Goal: Task Accomplishment & Management: Manage account settings

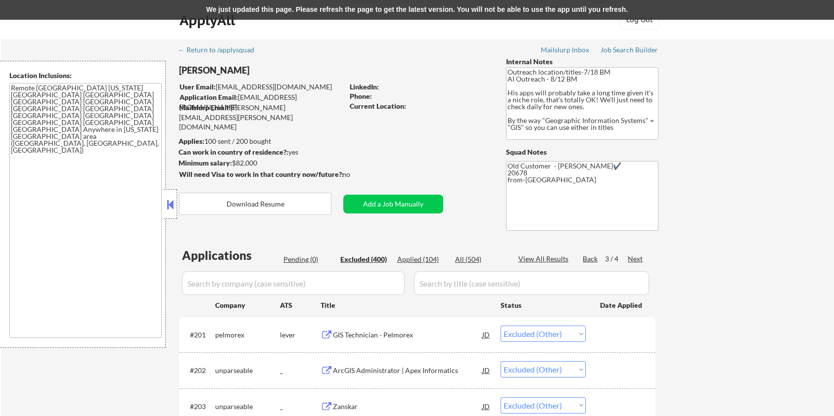
select select ""excluded__other_""
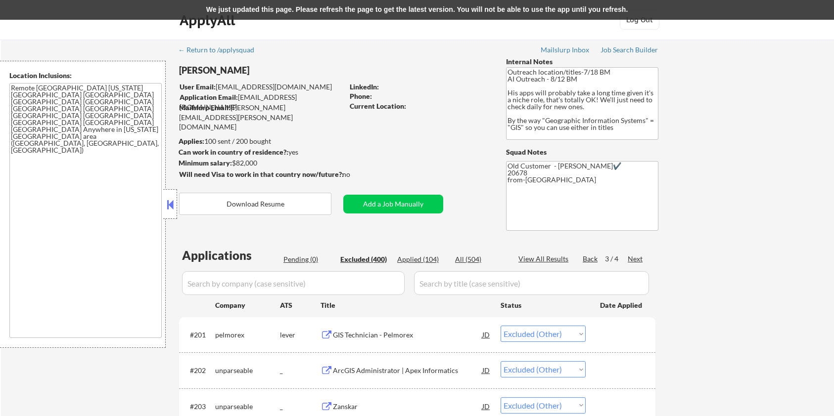
select select ""excluded__other_""
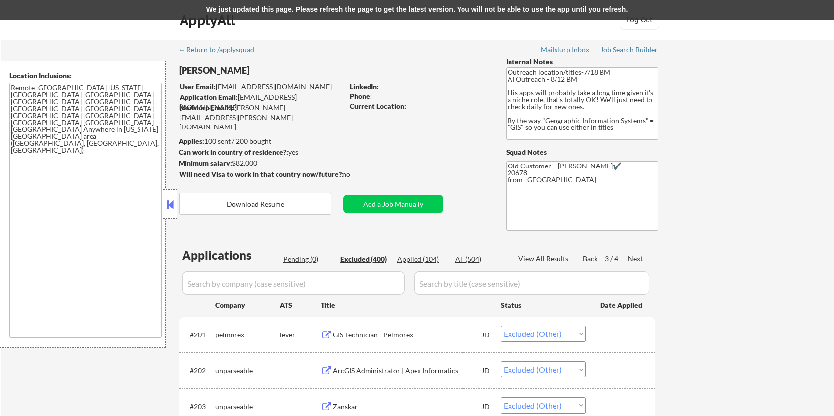
select select ""excluded__other_""
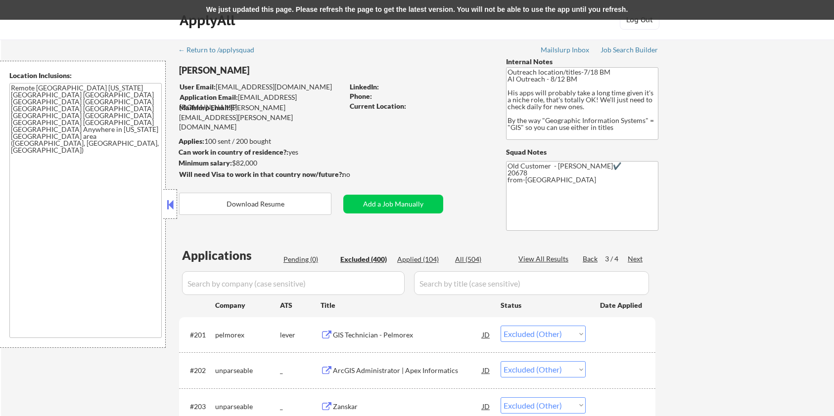
select select ""excluded__other_""
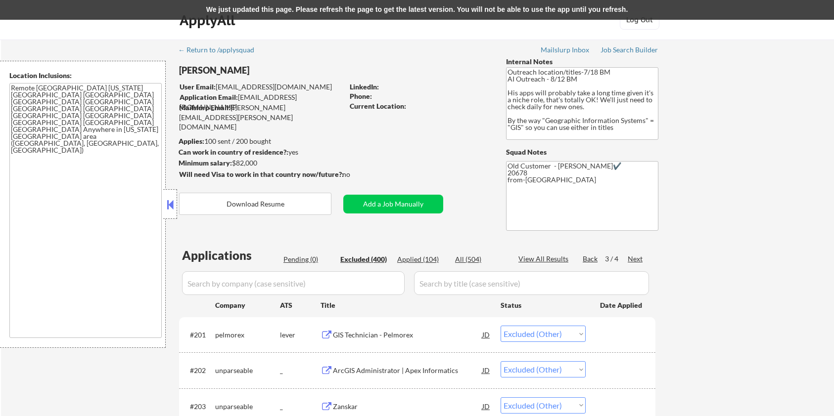
select select ""excluded__other_""
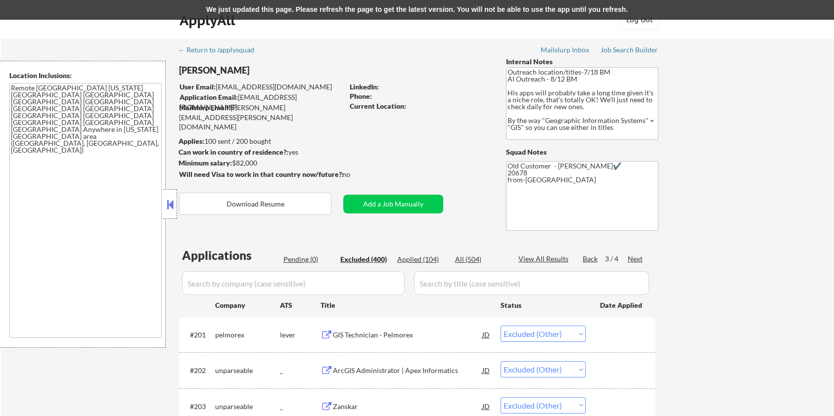
select select ""excluded__other_""
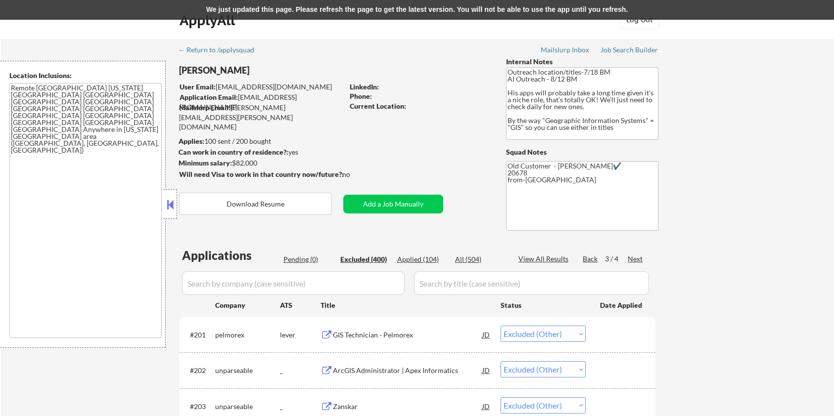
select select ""excluded__other_""
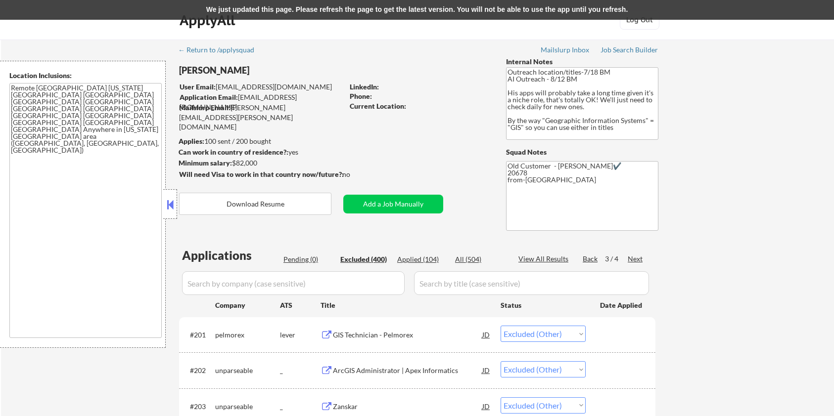
select select ""excluded__other_""
select select ""excluded__location_""
select select ""excluded__other_""
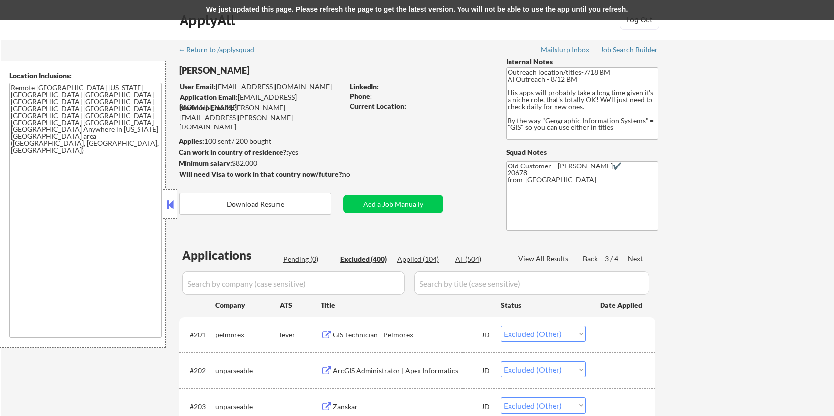
select select ""excluded__other_""
select select ""excluded__location_""
select select ""excluded__other_""
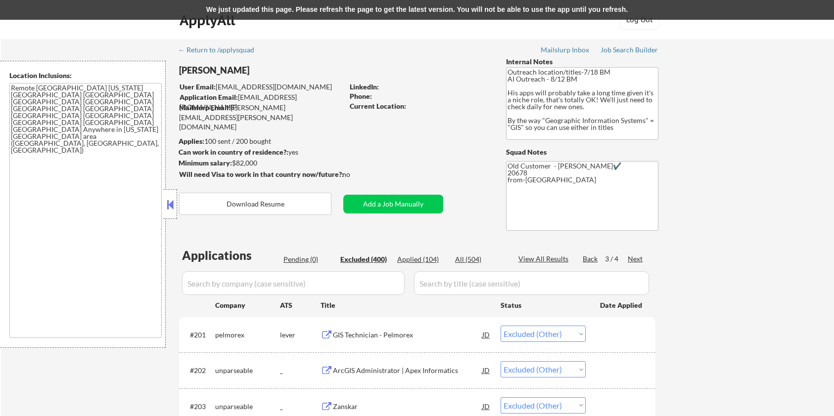
select select ""excluded__location_""
select select ""excluded__other_""
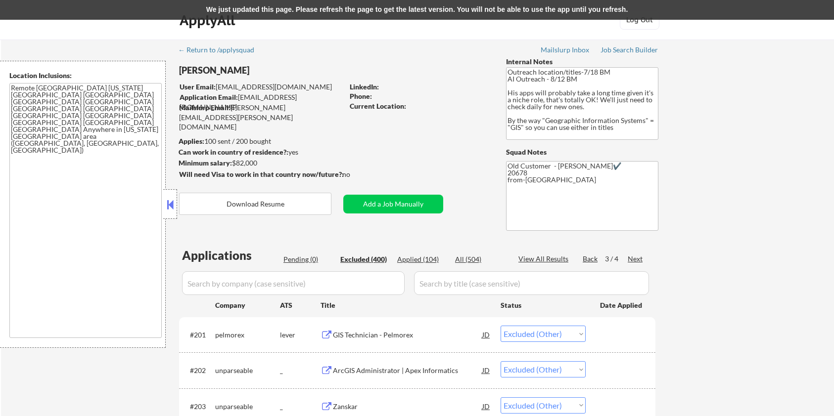
select select ""excluded__other_""
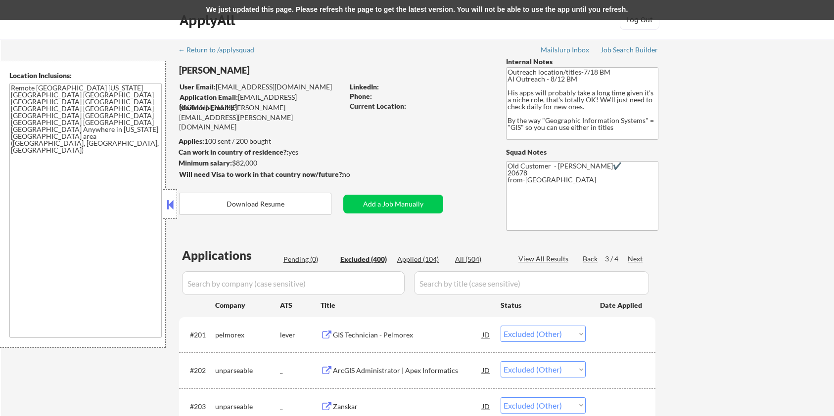
select select ""excluded__other_""
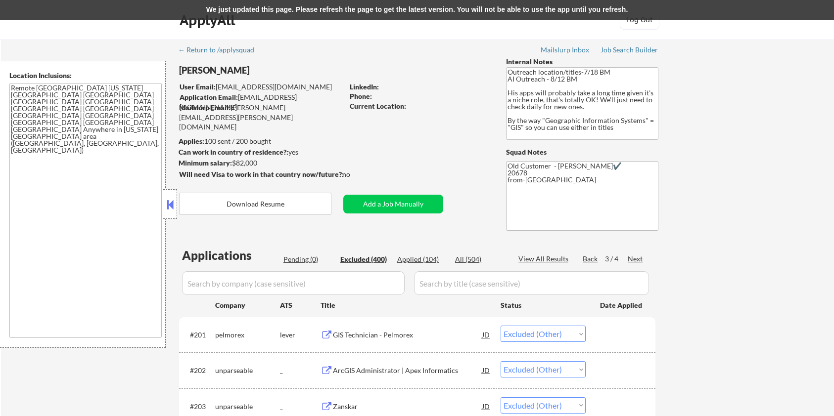
select select ""excluded__other_""
select select ""excluded__location_""
select select ""excluded__other_""
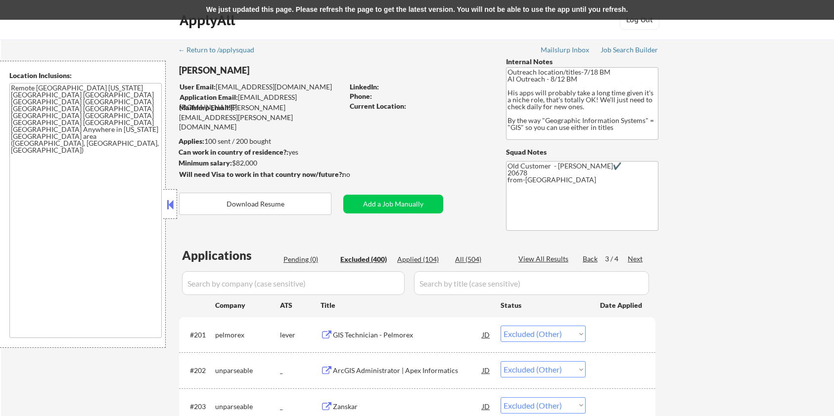
select select ""excluded__other_""
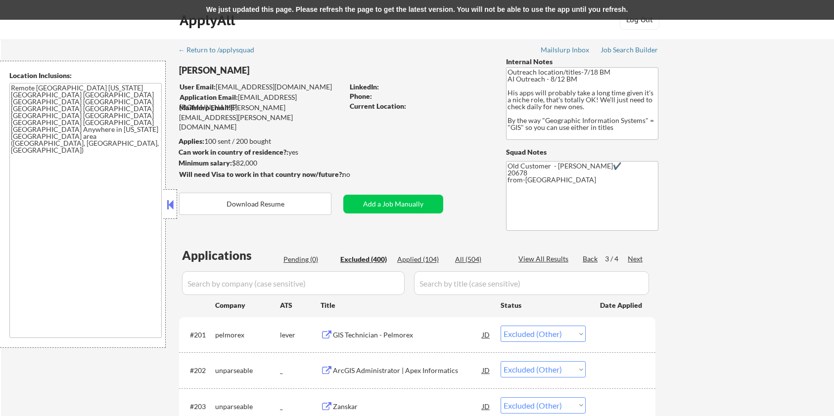
select select ""excluded__other_""
select select ""excluded__location_""
select select ""excluded__other_""
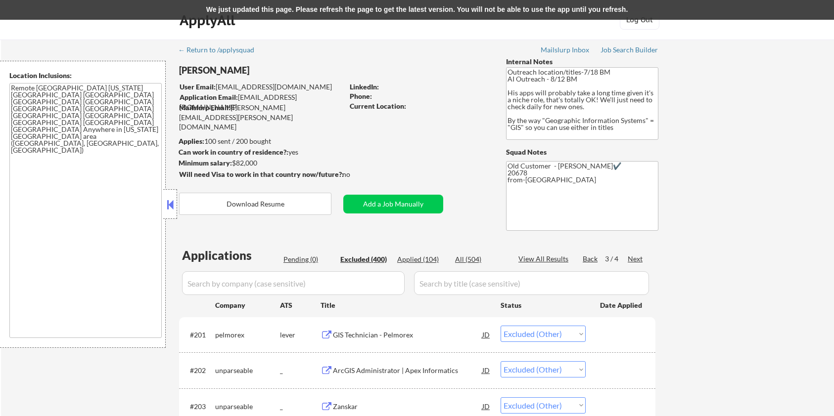
select select ""excluded__other_""
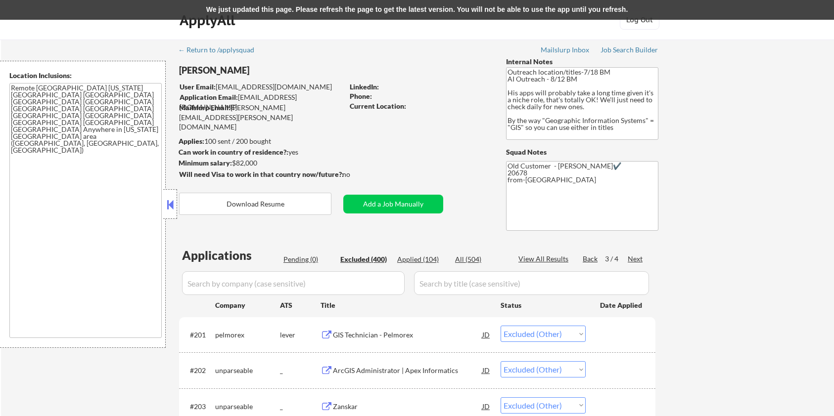
select select ""excluded__other_""
select select ""excluded__location_""
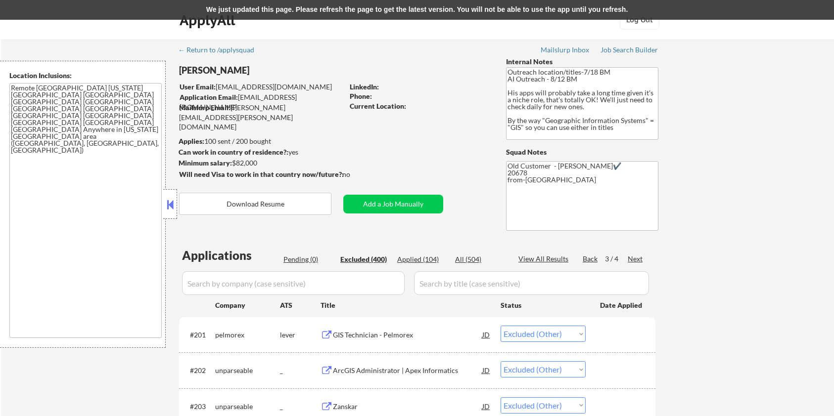
select select ""excluded__location_""
select select ""excluded__other_""
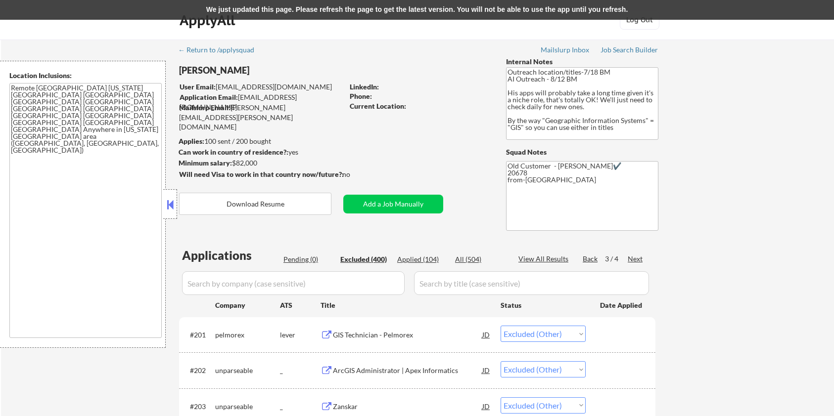
select select ""excluded__location_""
select select ""excluded__other_""
select select ""excluded__expired_""
select select ""excluded__other_""
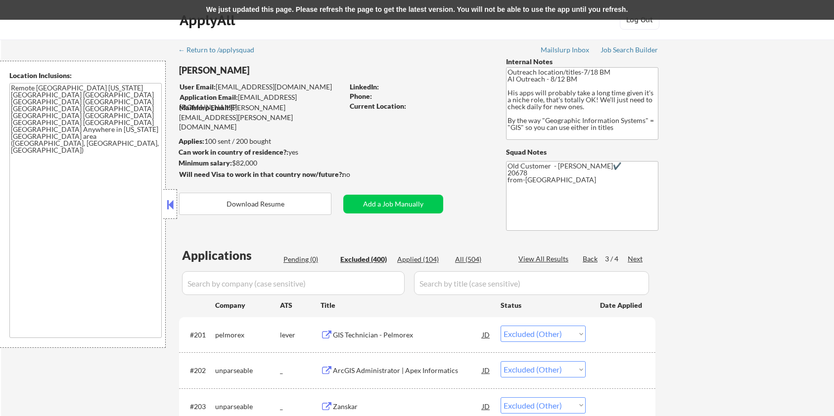
select select ""excluded__other_""
select select ""excluded__location_""
select select ""excluded__other_""
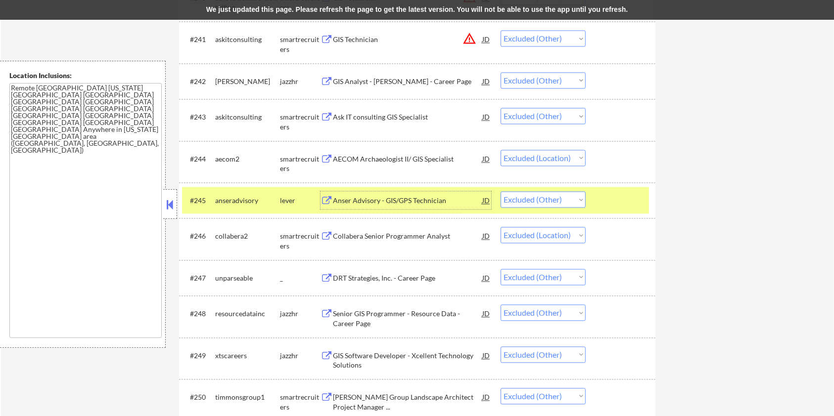
scroll to position [1879, 0]
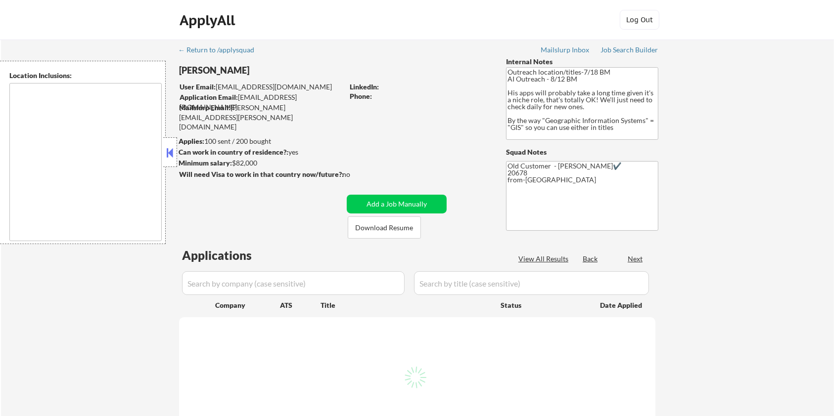
type textarea "Remote [GEOGRAPHIC_DATA] [US_STATE] [GEOGRAPHIC_DATA] [GEOGRAPHIC_DATA] [GEOGRA…"
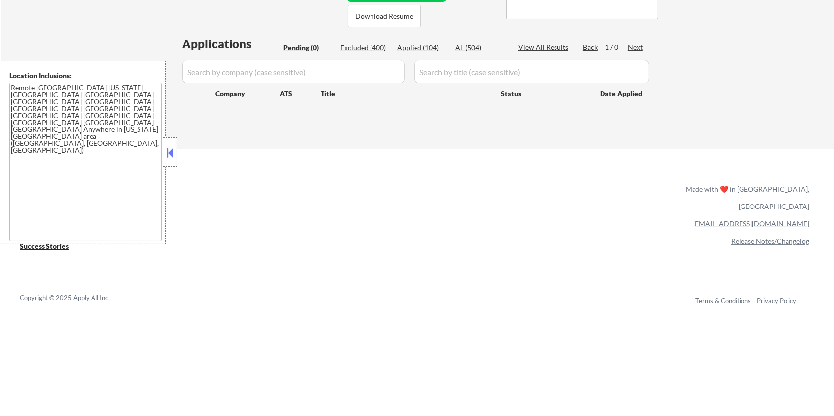
scroll to position [121, 0]
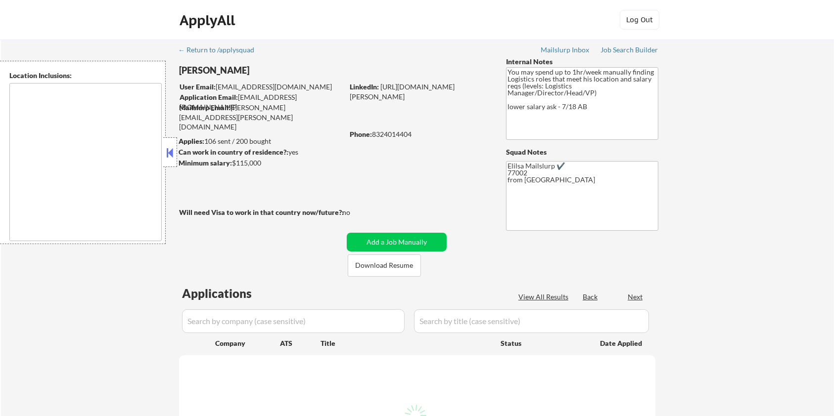
select select ""pending""
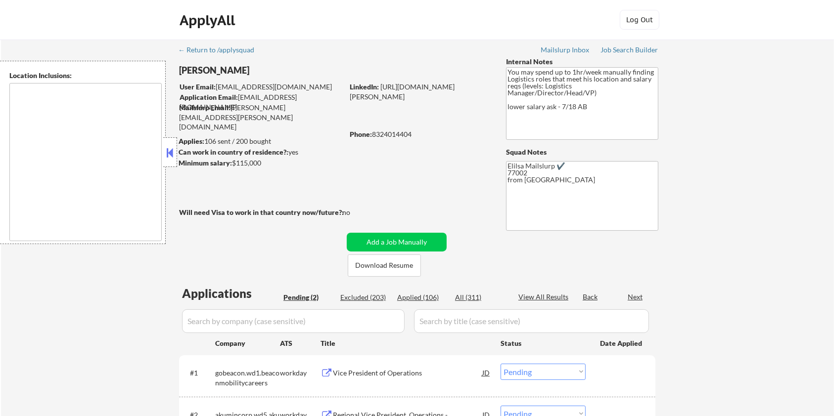
type textarea "Houston, TX Bellaire, TX West University Place, TX Southside Place, TX Hunters …"
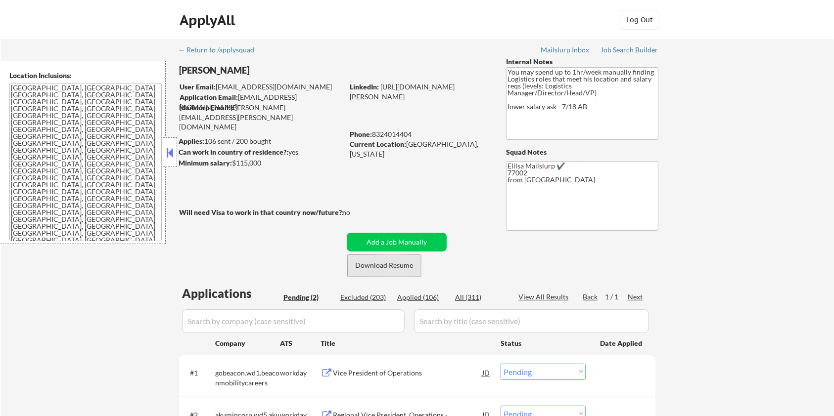
click at [380, 271] on button "Download Resume" at bounding box center [384, 266] width 73 height 22
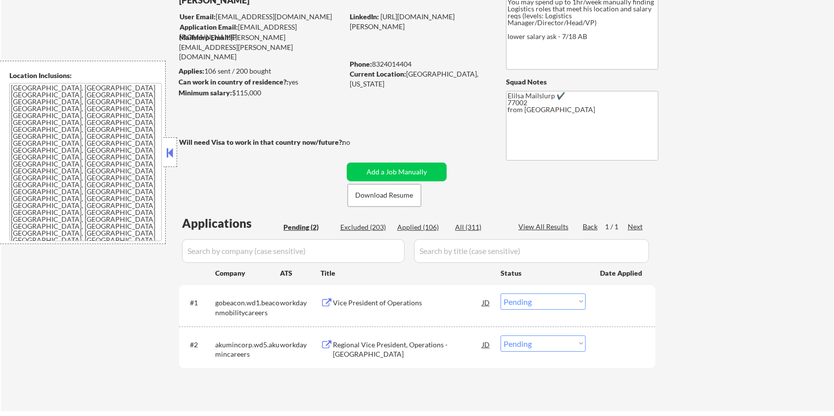
scroll to position [132, 0]
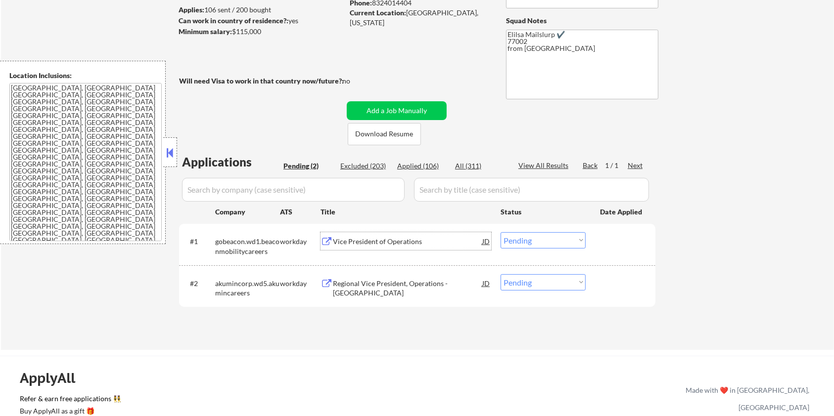
click at [401, 246] on div "Vice President of Operations" at bounding box center [407, 242] width 149 height 10
